Goal: Find specific page/section: Find specific page/section

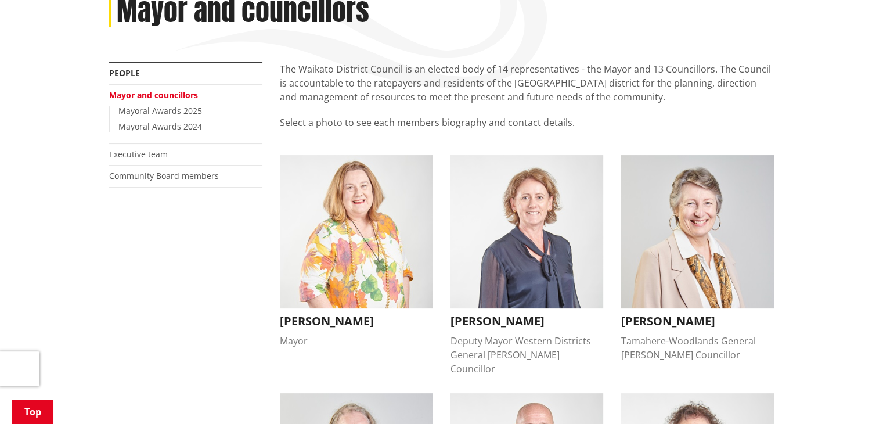
scroll to position [116, 0]
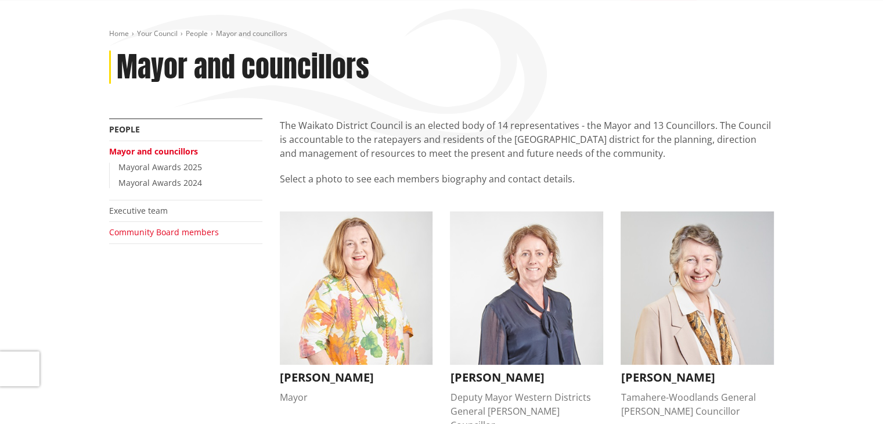
click at [197, 230] on link "Community Board members" at bounding box center [164, 231] width 110 height 11
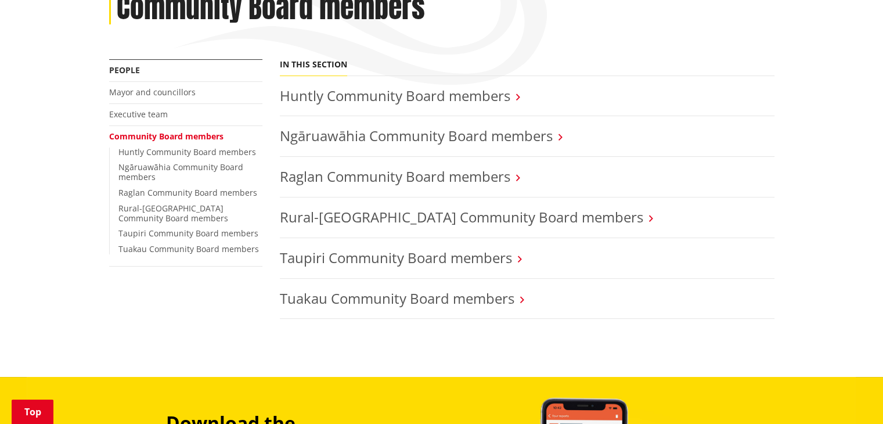
scroll to position [174, 0]
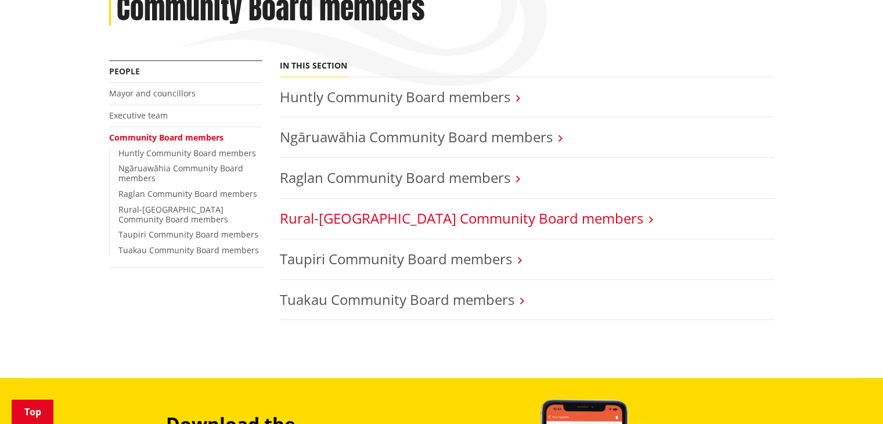
click at [393, 218] on link "Rural-[GEOGRAPHIC_DATA] Community Board members" at bounding box center [462, 217] width 364 height 19
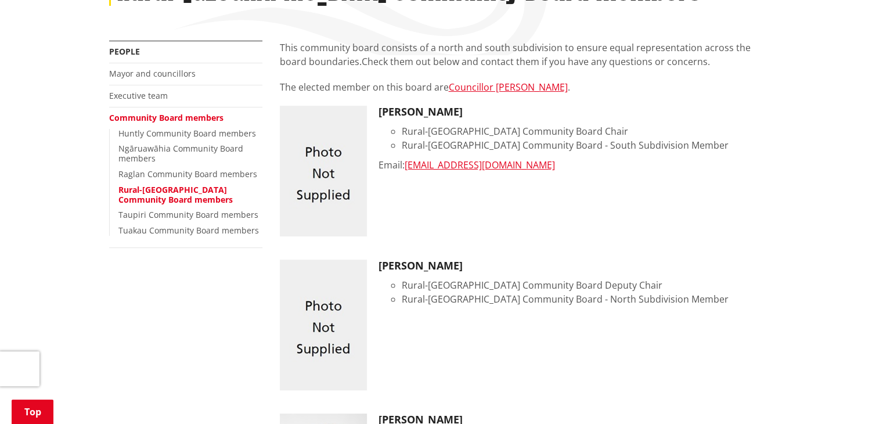
scroll to position [174, 0]
